Goal: Information Seeking & Learning: Learn about a topic

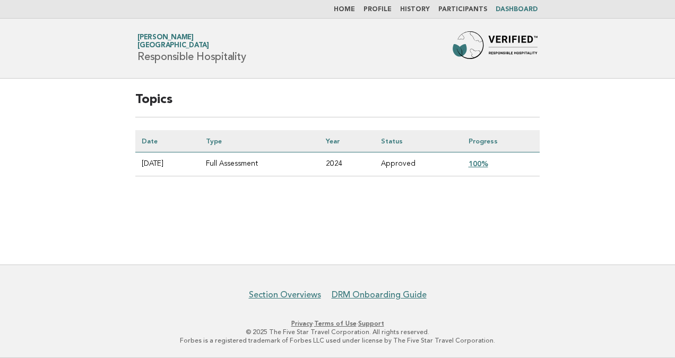
drag, startPoint x: 482, startPoint y: 42, endPoint x: 328, endPoint y: 254, distance: 261.7
click at [328, 254] on main "Topics Date Type Year Status Progress 2024-11-01 Full Assessment 2024 Approved …" at bounding box center [337, 172] width 675 height 186
click at [351, 8] on link "Home" at bounding box center [344, 9] width 21 height 6
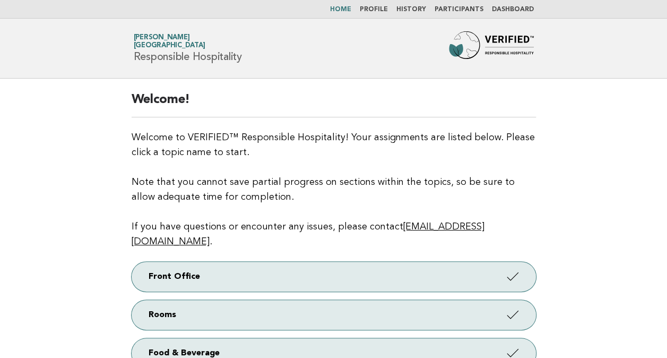
click at [388, 7] on link "Profile" at bounding box center [374, 9] width 28 height 6
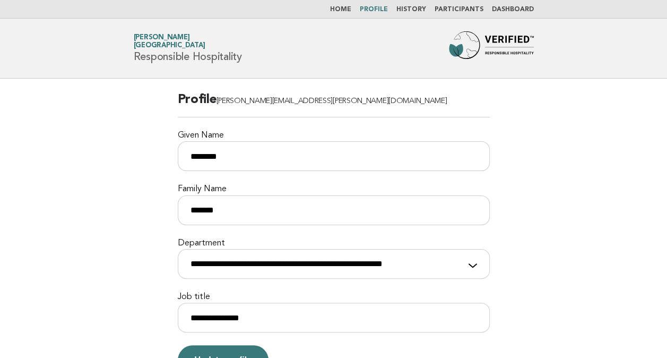
click at [425, 10] on link "History" at bounding box center [411, 9] width 30 height 6
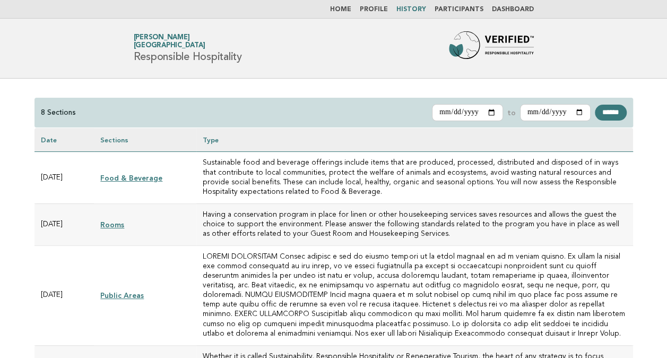
click at [149, 178] on link "Food & Beverage" at bounding box center [131, 177] width 62 height 8
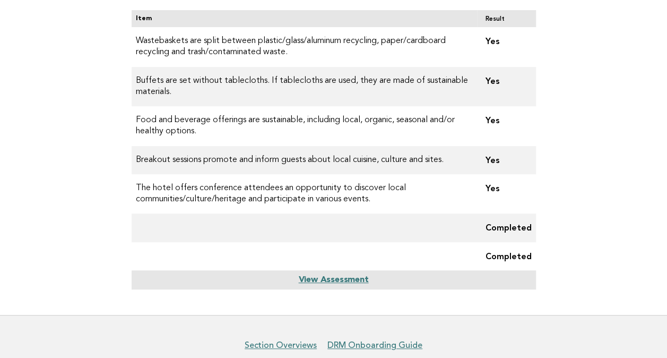
scroll to position [184, 0]
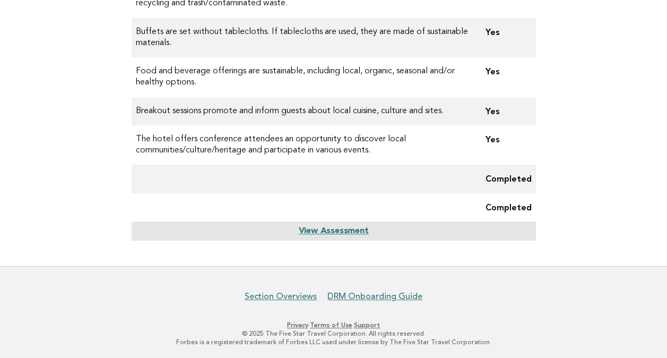
click at [43, 176] on main "Meetings and Events Status: Complete Item Result Wastebaskets are split between…" at bounding box center [333, 80] width 667 height 371
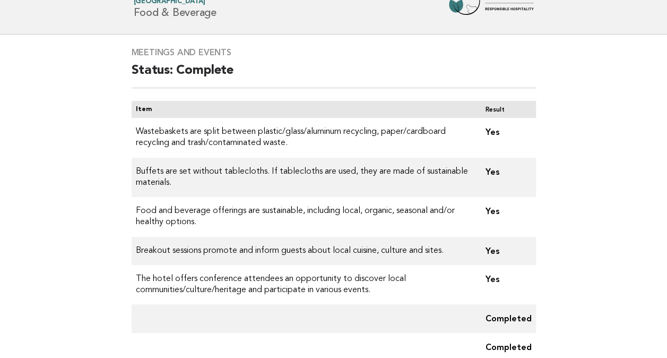
scroll to position [0, 0]
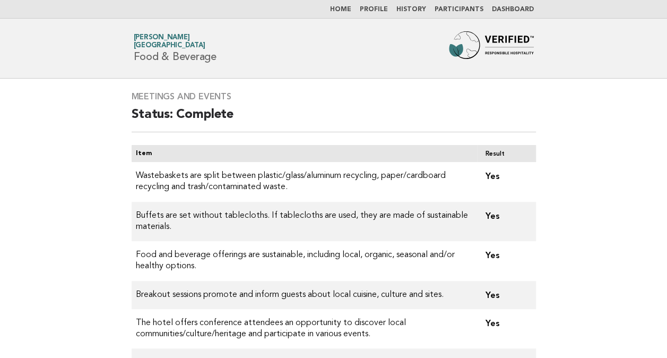
click at [351, 10] on link "Home" at bounding box center [340, 9] width 21 height 6
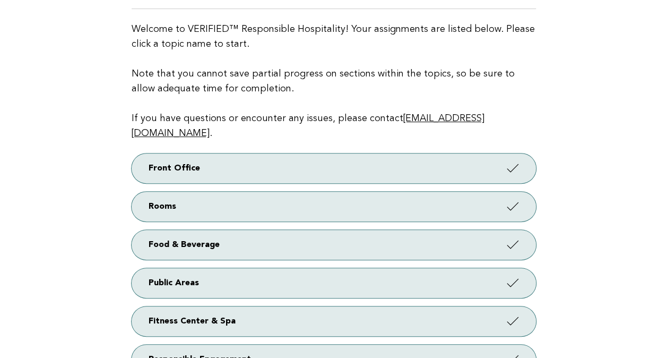
scroll to position [66, 0]
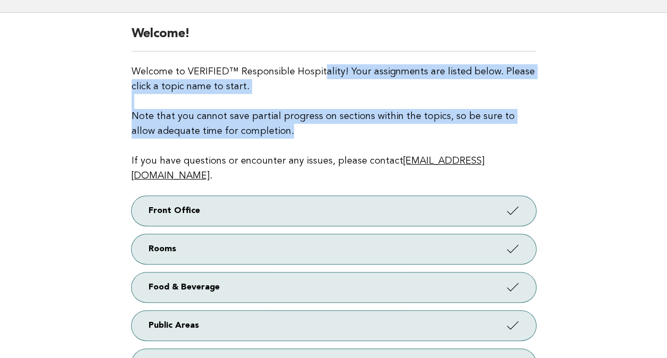
drag, startPoint x: 289, startPoint y: 64, endPoint x: 616, endPoint y: 127, distance: 333.5
click at [616, 127] on main "Welcome! Welcome to VERIFIED™ Responsible Hospitality! Your assignments are lis…" at bounding box center [333, 253] width 667 height 480
click at [316, 115] on p "Welcome to VERIFIED™ Responsible Hospitality! Your assignments are listed below…" at bounding box center [334, 123] width 404 height 119
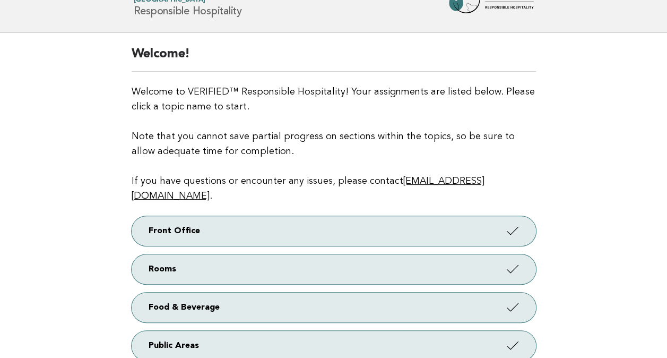
scroll to position [0, 0]
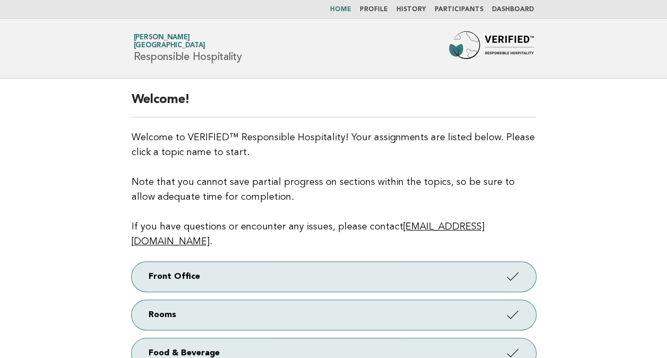
drag, startPoint x: 226, startPoint y: 40, endPoint x: 325, endPoint y: 57, distance: 100.0
click at [325, 57] on div "Forbes Travel Guide Anamaria Nicolae JW Marriott Bucharest Grand Hotel Responsi…" at bounding box center [334, 48] width 430 height 34
drag, startPoint x: 325, startPoint y: 57, endPoint x: 358, endPoint y: 168, distance: 115.8
click at [358, 168] on p "Welcome to VERIFIED™ Responsible Hospitality! Your assignments are listed below…" at bounding box center [334, 189] width 404 height 119
click at [520, 7] on link "Dashboard" at bounding box center [513, 9] width 42 height 6
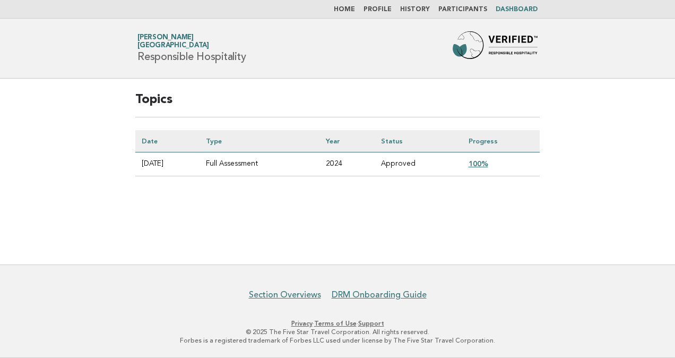
click at [484, 164] on link "100%" at bounding box center [478, 163] width 20 height 8
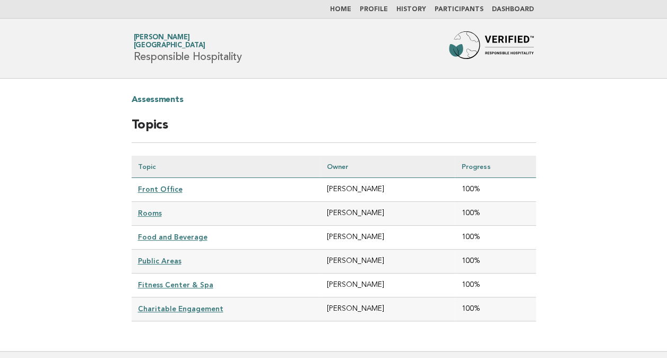
click at [148, 185] on link "Front Office" at bounding box center [160, 189] width 45 height 8
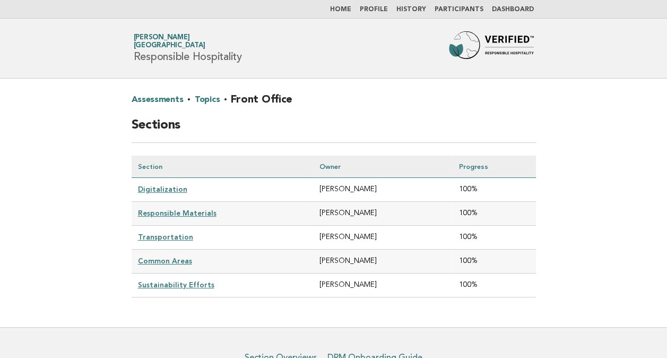
click at [199, 214] on link "Responsible Materials" at bounding box center [177, 213] width 79 height 8
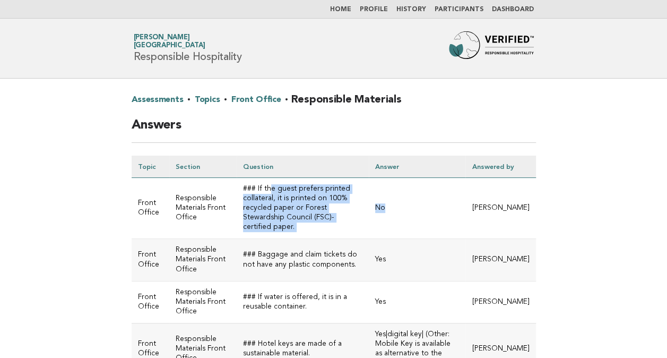
drag, startPoint x: 268, startPoint y: 196, endPoint x: 421, endPoint y: 225, distance: 154.9
click at [421, 225] on tr "Front Office Responsible Materials Front Office ### If the guest prefers printe…" at bounding box center [334, 208] width 404 height 61
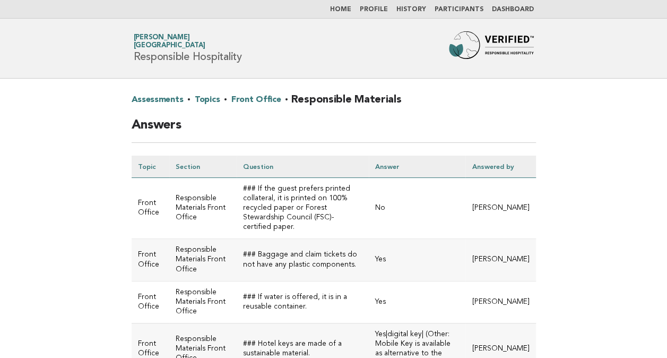
drag, startPoint x: 421, startPoint y: 225, endPoint x: 378, endPoint y: 285, distance: 73.8
click at [369, 285] on td "### If water is offered, it is in a reusable container." at bounding box center [303, 302] width 132 height 42
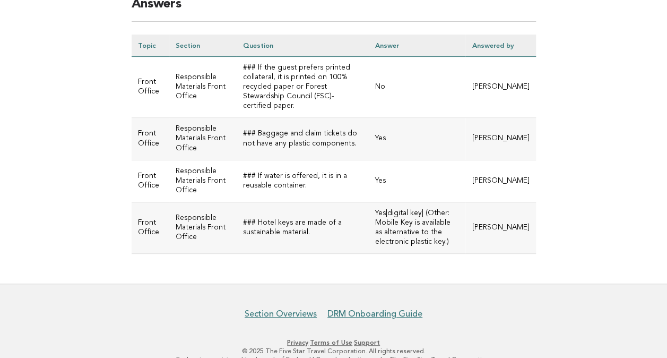
scroll to position [137, 0]
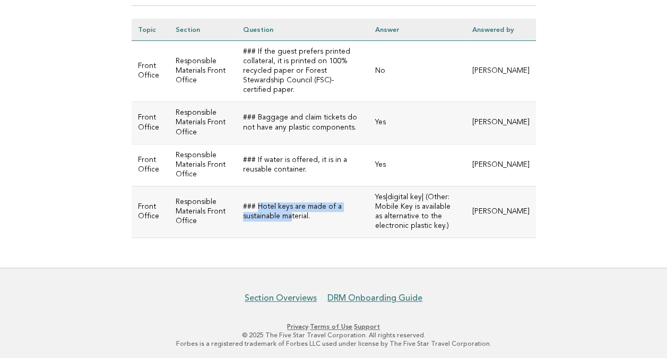
drag, startPoint x: 258, startPoint y: 207, endPoint x: 290, endPoint y: 215, distance: 32.8
click at [290, 215] on td "### Hotel keys are made of a sustainable material." at bounding box center [303, 211] width 132 height 51
drag, startPoint x: 290, startPoint y: 215, endPoint x: 450, endPoint y: 219, distance: 160.3
click at [450, 219] on td "Yes|digital key| (Other: Mobile Key is available as alternative to the electron…" at bounding box center [417, 211] width 97 height 51
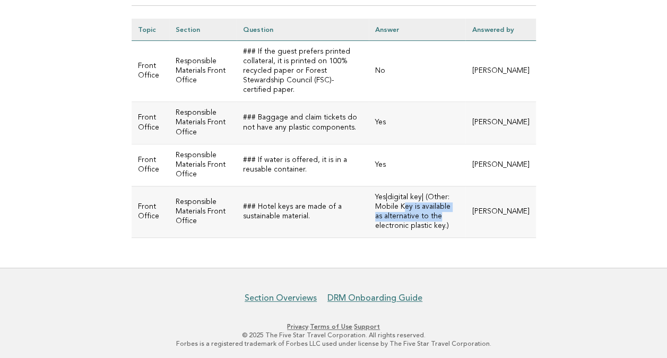
drag, startPoint x: 418, startPoint y: 206, endPoint x: 439, endPoint y: 215, distance: 23.1
click at [439, 215] on td "Yes|digital key| (Other: Mobile Key is available as alternative to the electron…" at bounding box center [417, 211] width 97 height 51
drag, startPoint x: 439, startPoint y: 215, endPoint x: 418, endPoint y: 228, distance: 24.7
click at [418, 228] on td "Yes|digital key| (Other: Mobile Key is available as alternative to the electron…" at bounding box center [417, 211] width 97 height 51
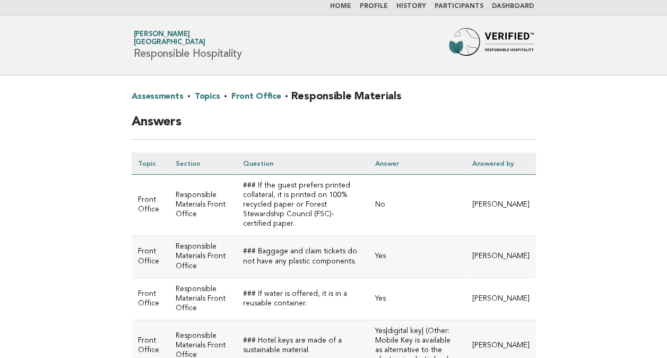
scroll to position [0, 0]
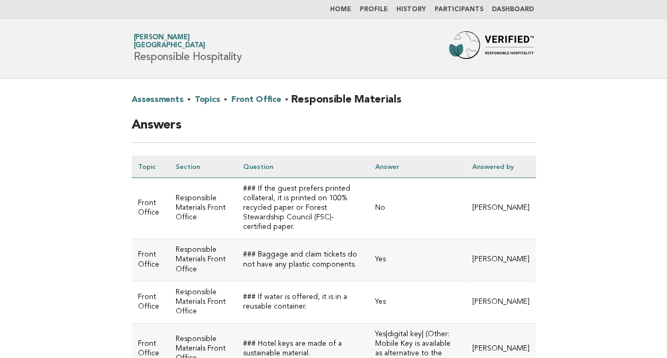
click at [524, 8] on link "Dashboard" at bounding box center [513, 9] width 42 height 6
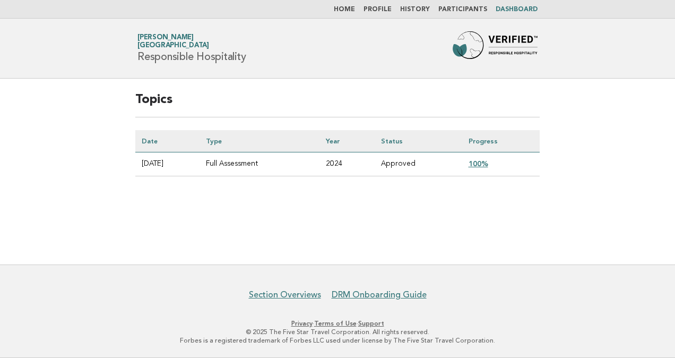
click at [351, 9] on link "Home" at bounding box center [344, 9] width 21 height 6
